Goal: Navigation & Orientation: Understand site structure

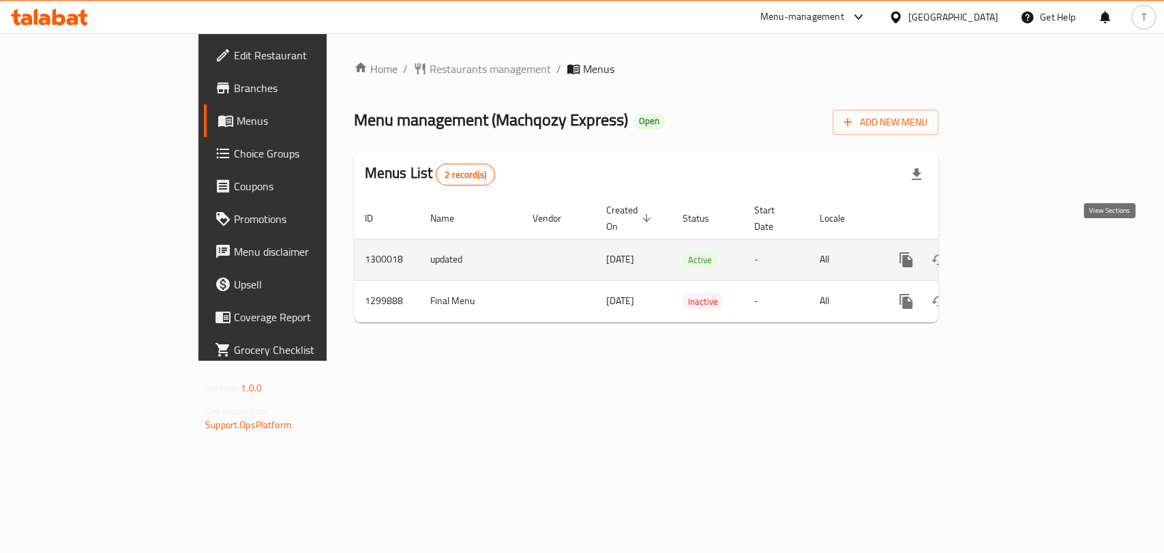
click at [1013, 252] on icon "enhanced table" at bounding box center [1004, 260] width 16 height 16
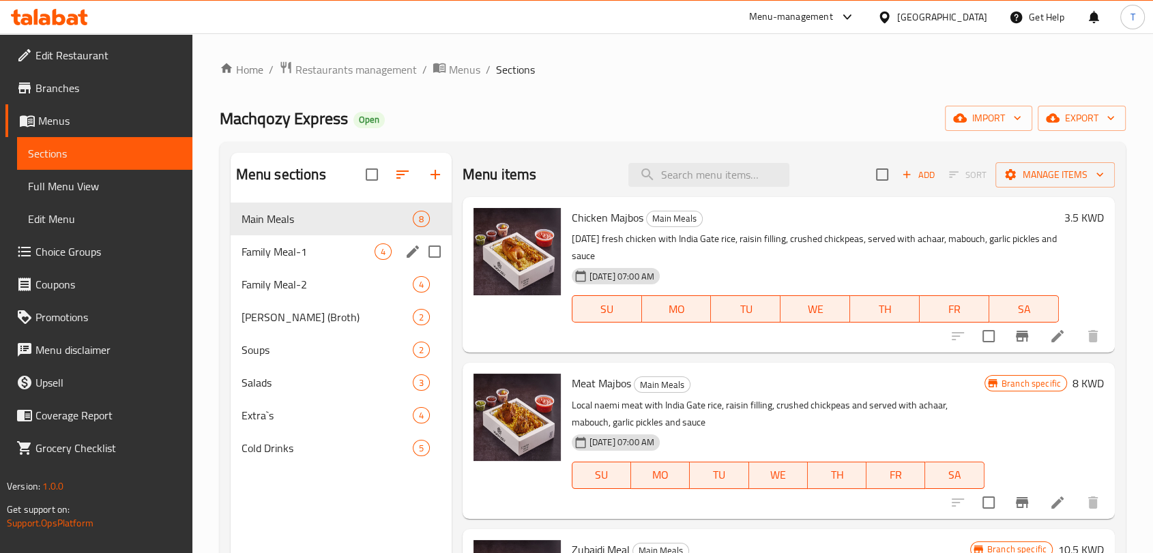
click at [327, 241] on div "Family Meal-1 4" at bounding box center [341, 251] width 221 height 33
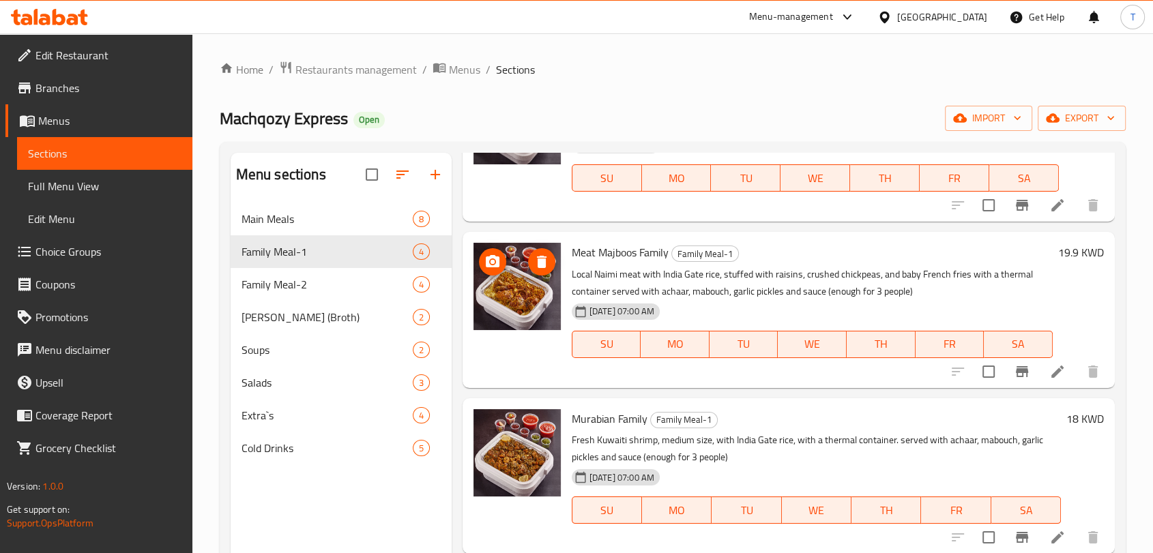
scroll to position [145, 0]
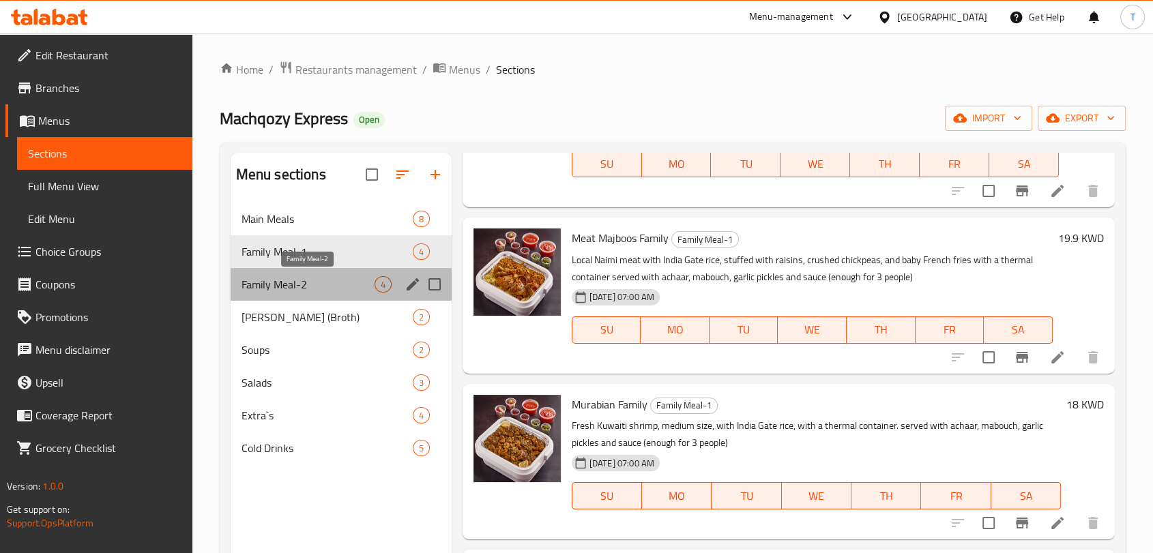
click at [322, 279] on span "Family Meal-2" at bounding box center [307, 284] width 133 height 16
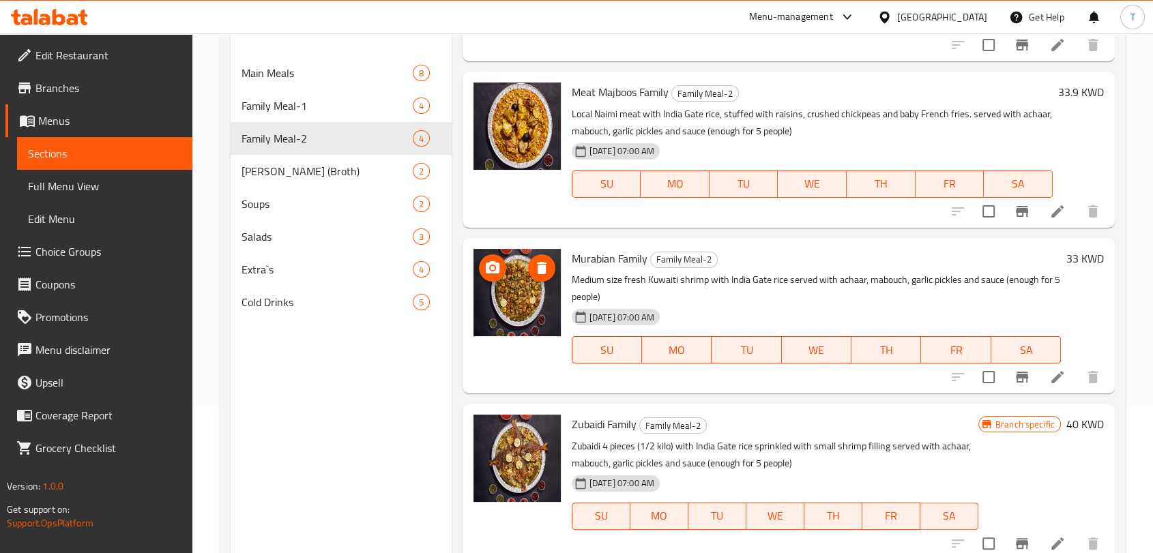
scroll to position [191, 0]
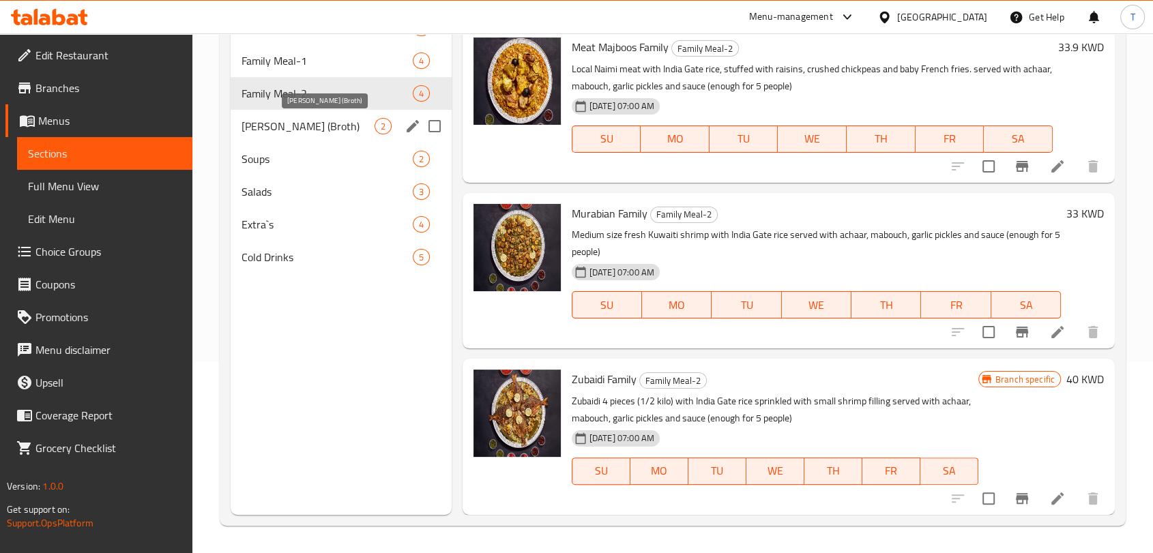
click at [312, 122] on span "[PERSON_NAME] (Broth)" at bounding box center [307, 126] width 133 height 16
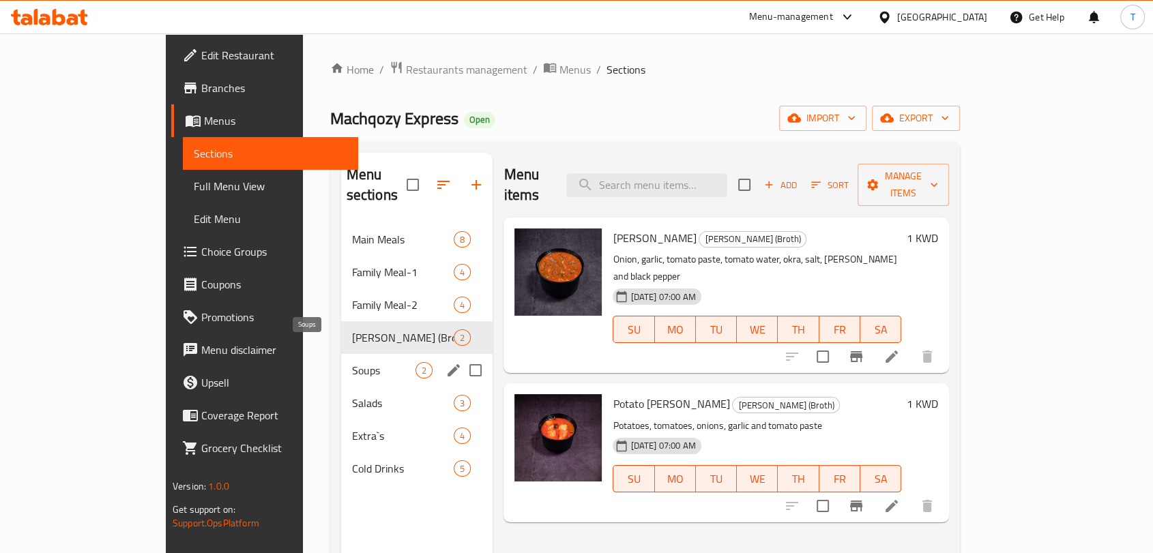
click at [352, 362] on span "Soups" at bounding box center [384, 370] width 64 height 16
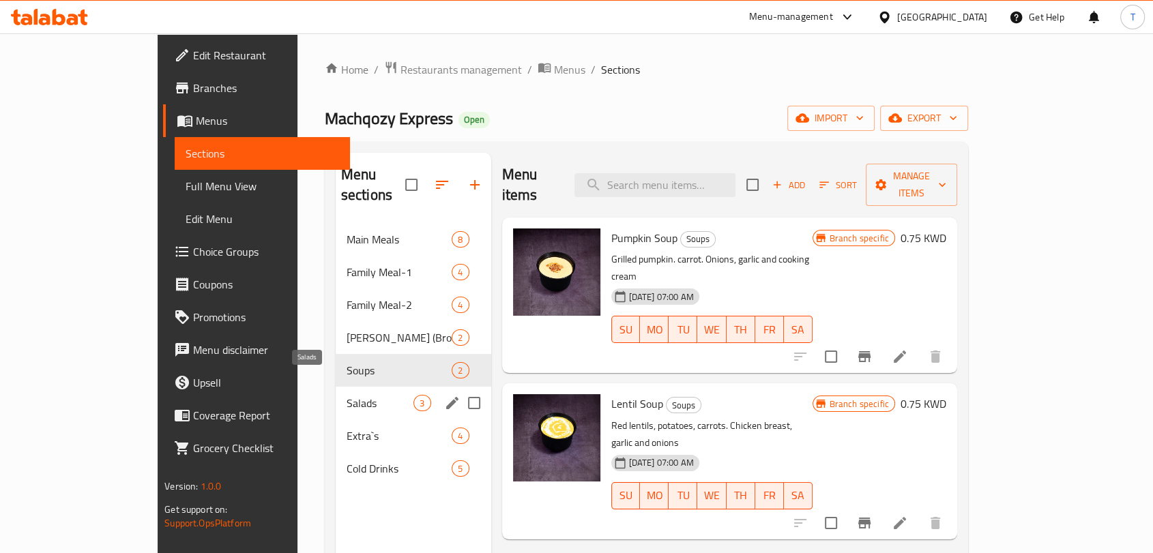
click at [346, 395] on span "Salads" at bounding box center [380, 403] width 68 height 16
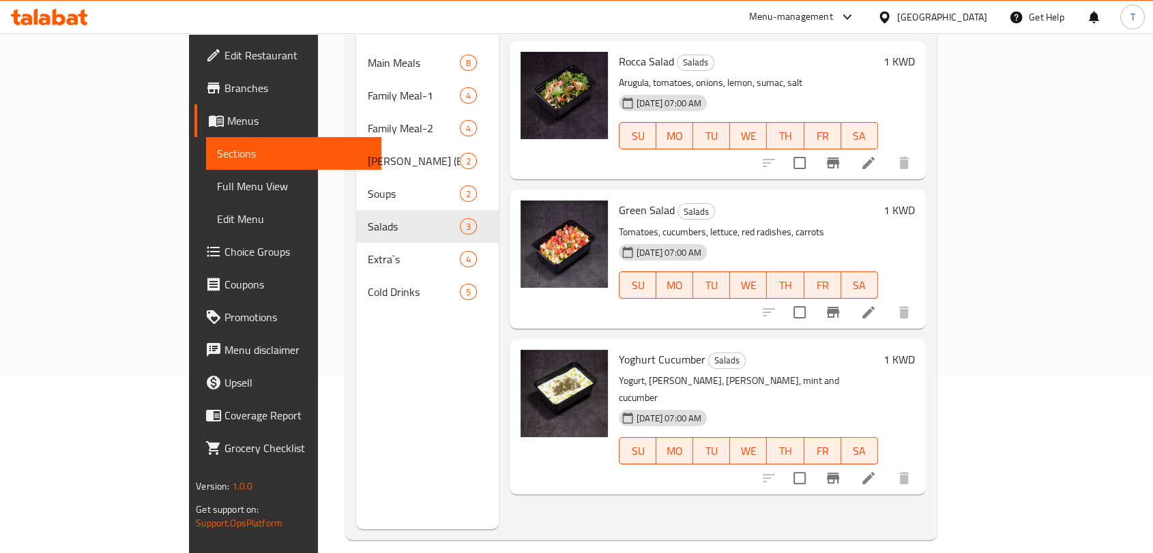
scroll to position [191, 0]
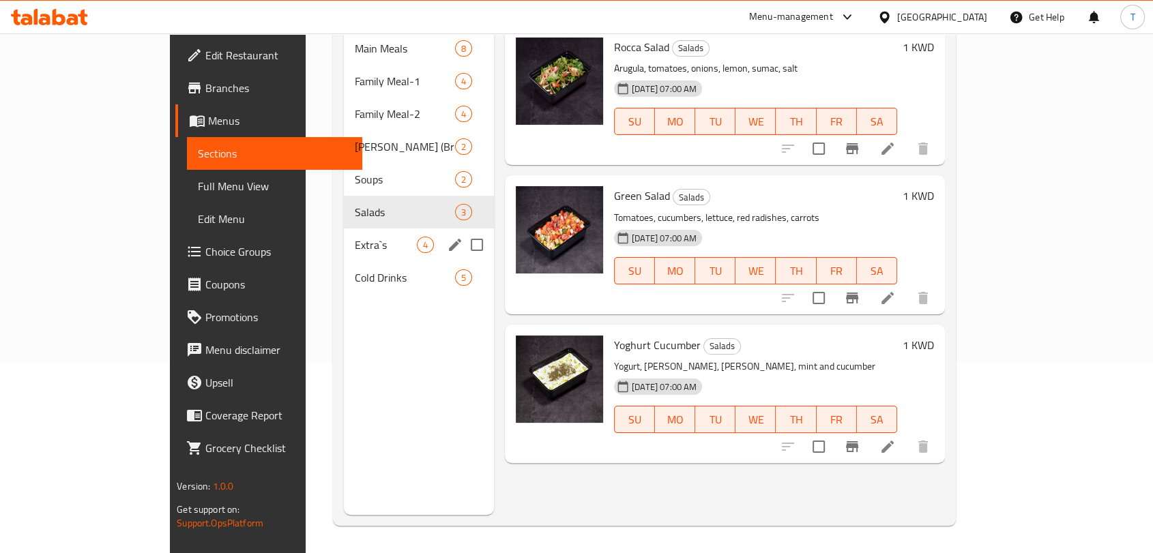
click at [344, 236] on div "Extra`s 4" at bounding box center [419, 244] width 150 height 33
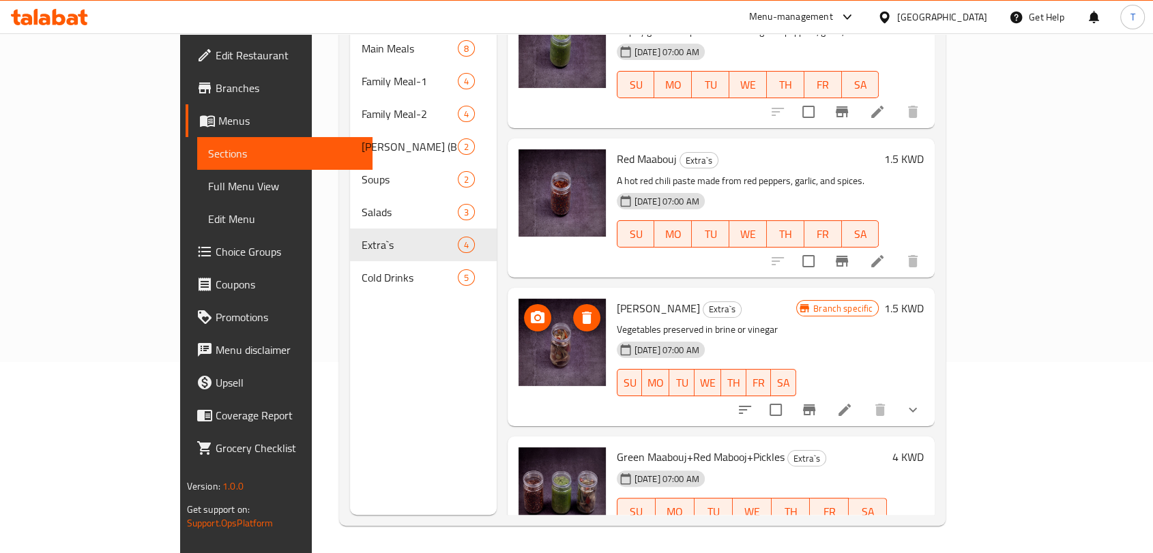
scroll to position [57, 0]
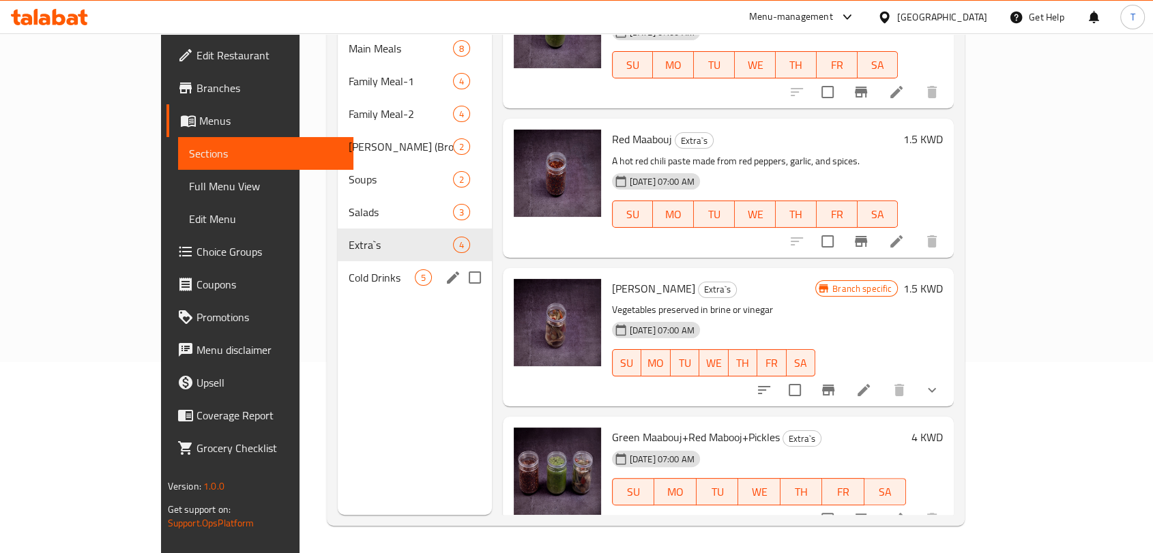
click at [349, 269] on span "Cold Drinks" at bounding box center [382, 277] width 66 height 16
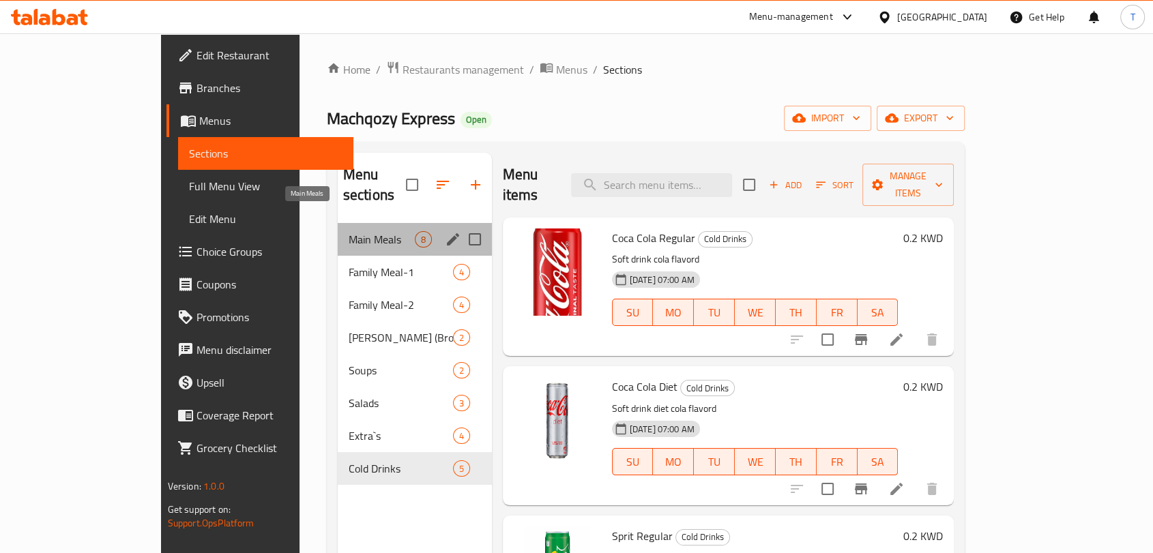
click at [349, 231] on span "Main Meals" at bounding box center [382, 239] width 66 height 16
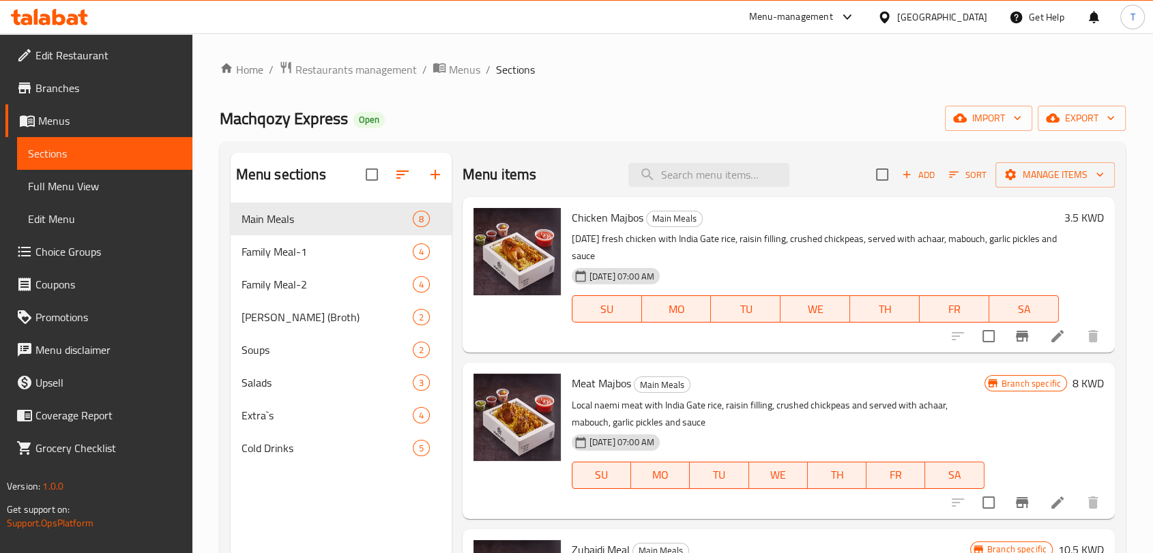
click at [44, 12] on icon at bounding box center [49, 17] width 77 height 16
